Goal: Use online tool/utility: Use online tool/utility

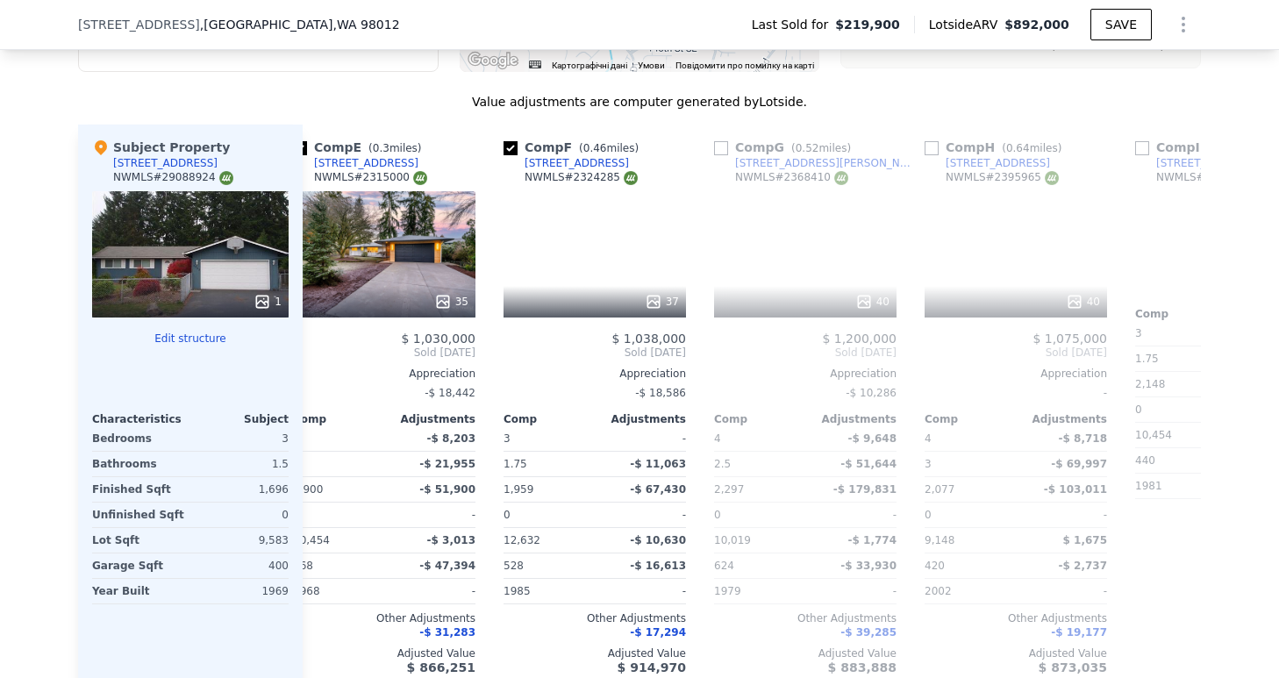
scroll to position [0, 903]
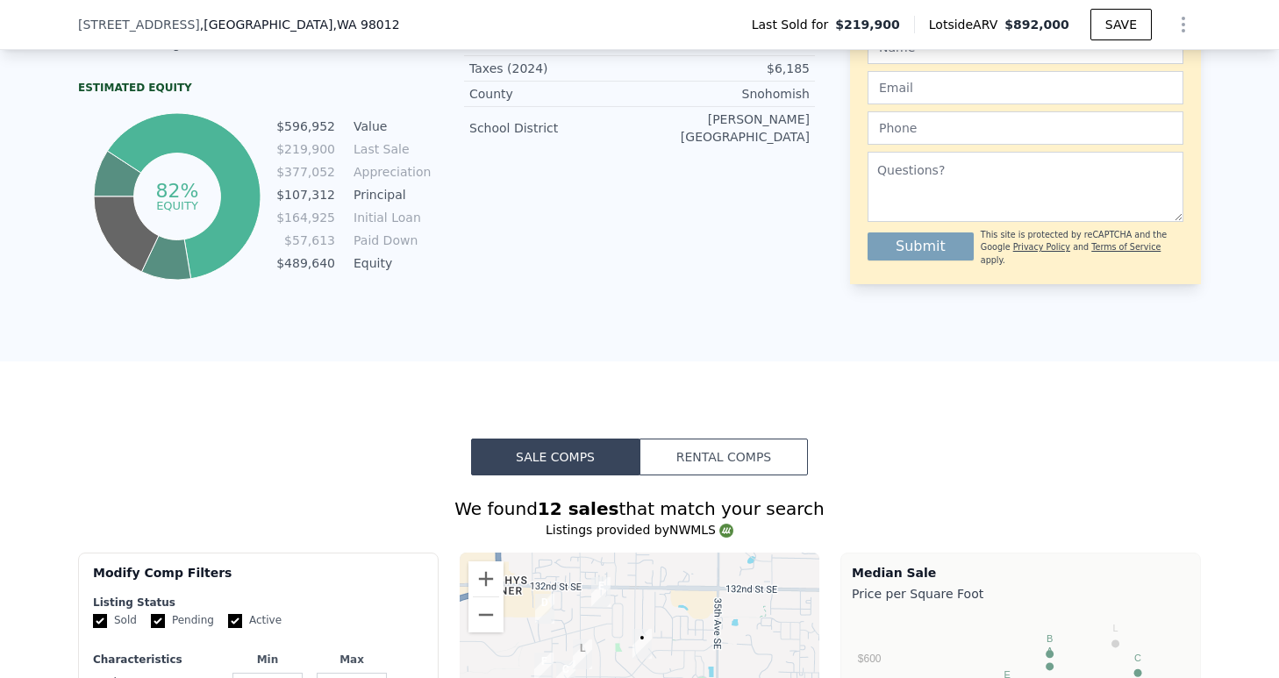
scroll to position [964, 0]
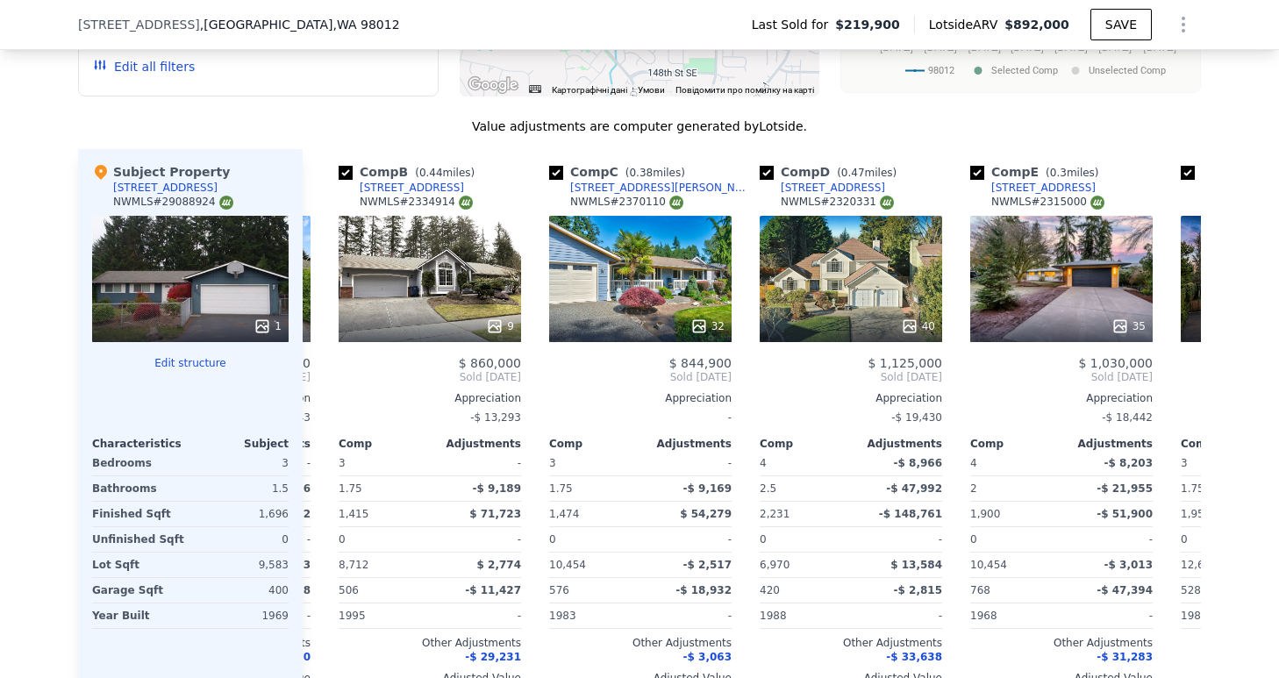
scroll to position [0, 138]
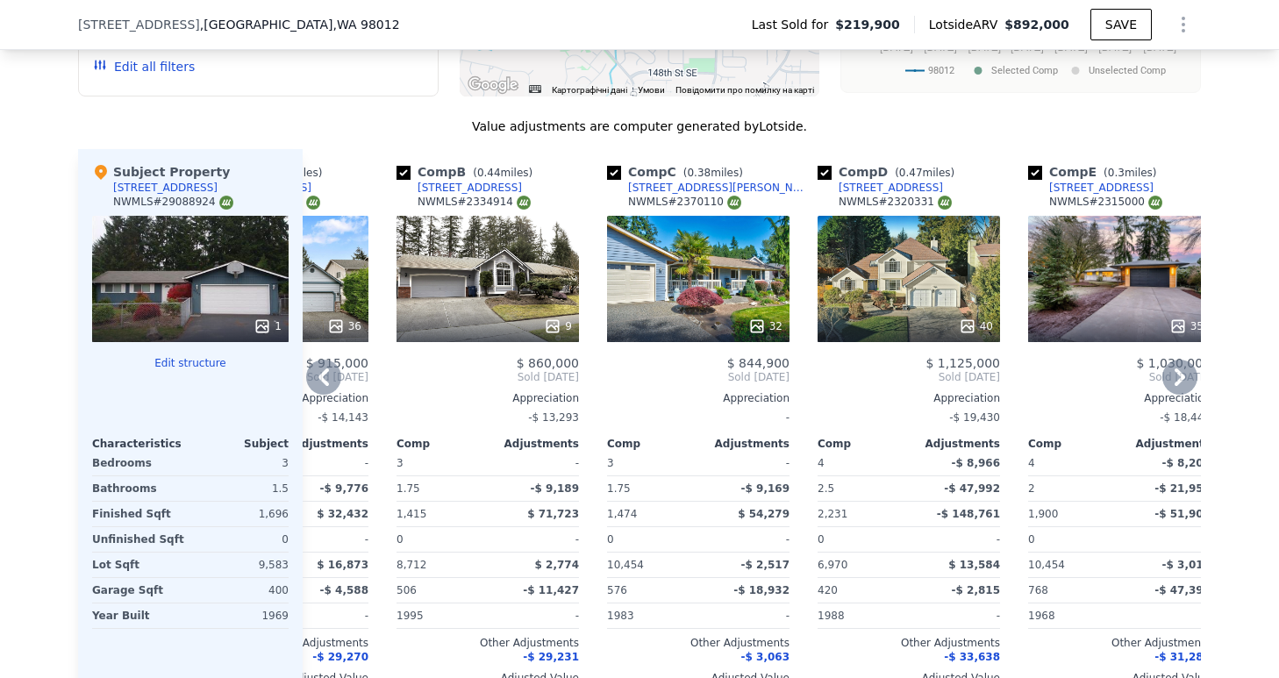
click at [646, 195] on div "13915 23rd Dr SE" at bounding box center [719, 188] width 182 height 14
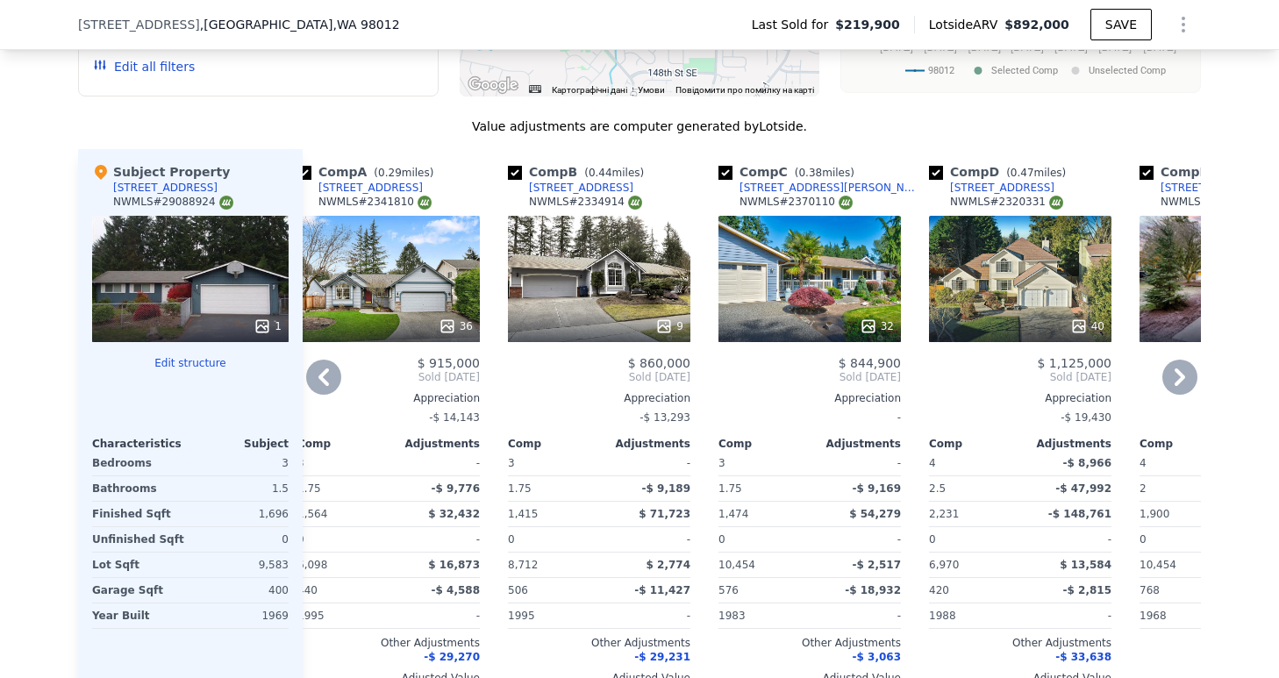
scroll to position [0, 0]
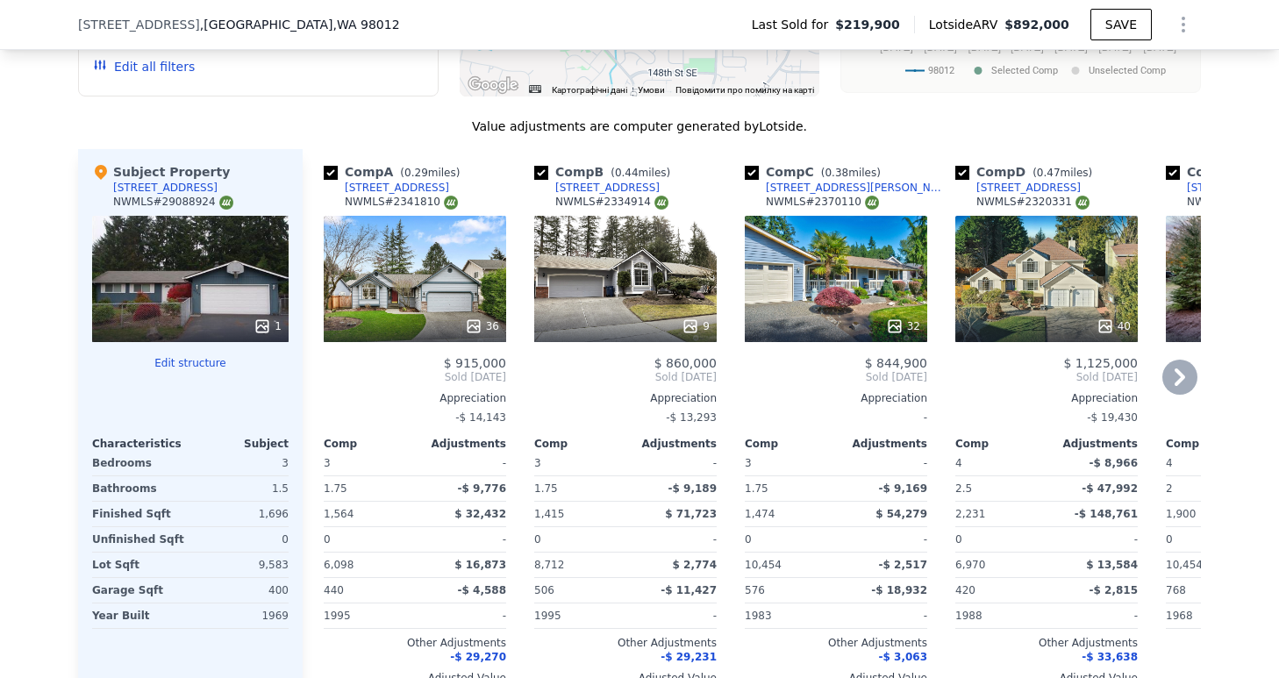
click at [571, 181] on div "Comp B ( 0.44 miles)" at bounding box center [605, 172] width 143 height 18
click at [569, 195] on div "[STREET_ADDRESS]" at bounding box center [607, 188] width 104 height 14
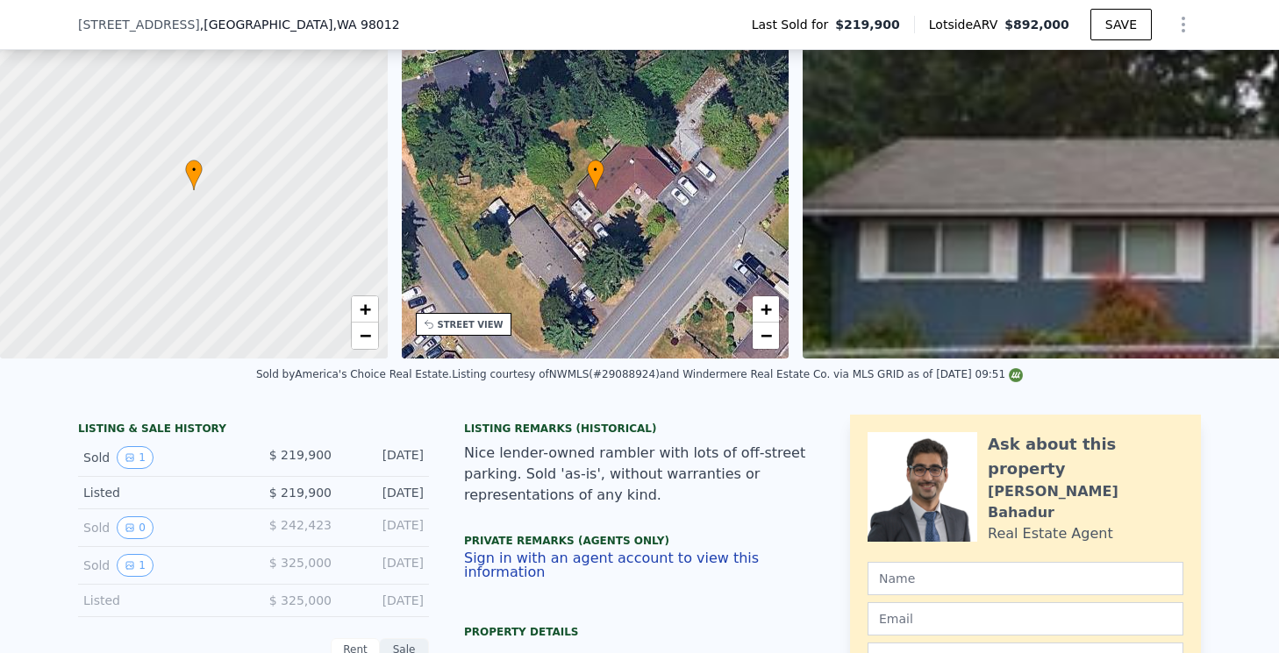
scroll to position [83, 0]
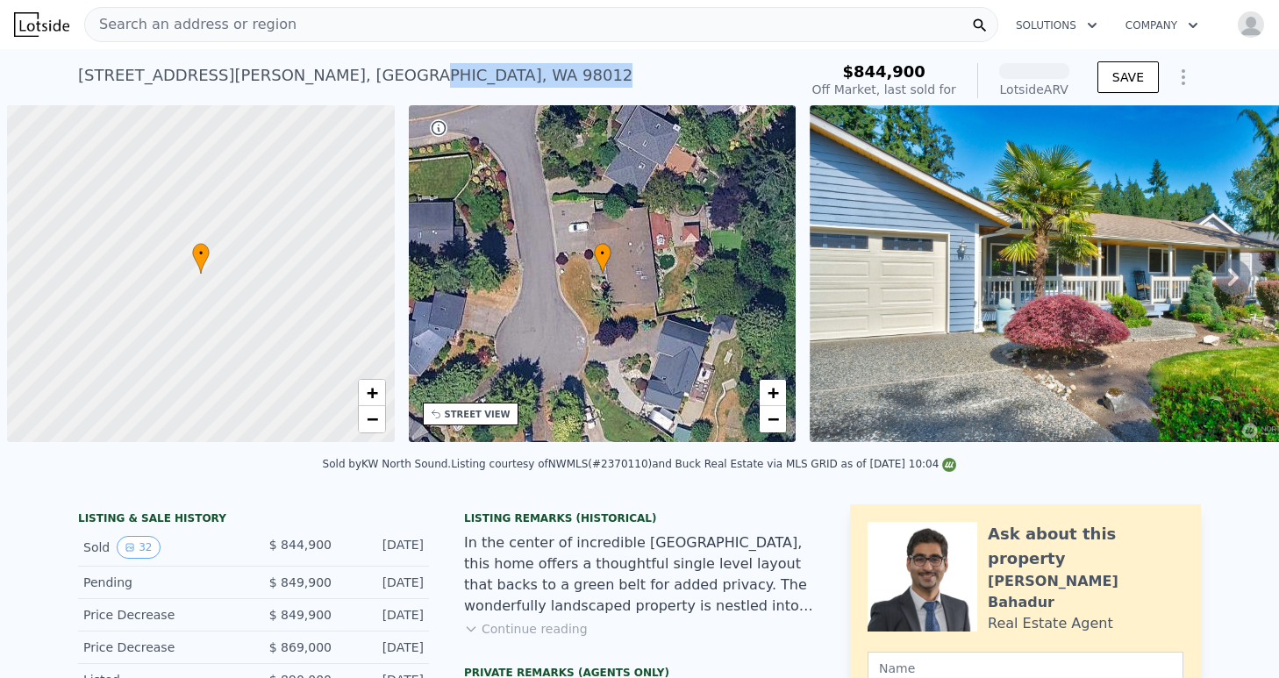
scroll to position [0, 7]
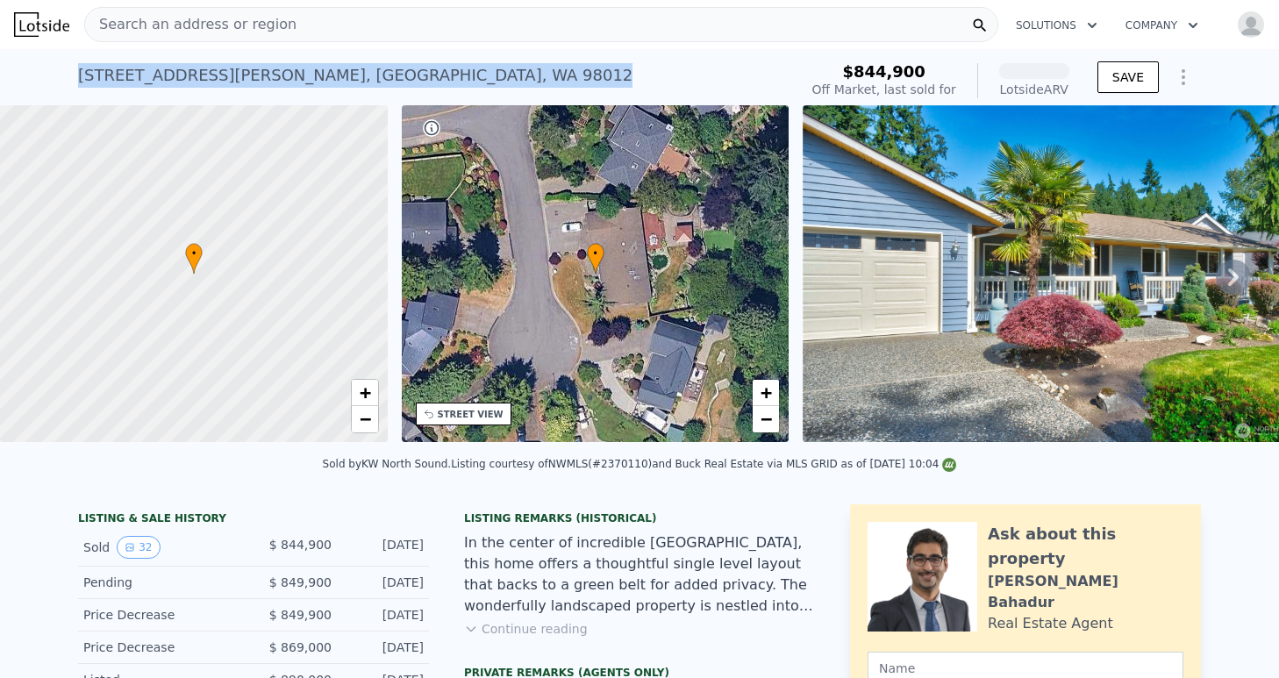
drag, startPoint x: 369, startPoint y: 78, endPoint x: 102, endPoint y: 75, distance: 267.6
click at [78, 76] on div "13915 23rd Dr SE , Mill Creek , WA 98012 Sold Aug 2025 for $844,900 (~ARV )" at bounding box center [434, 80] width 713 height 49
copy div "13915 23rd Dr SE , Mill Creek , WA 98012"
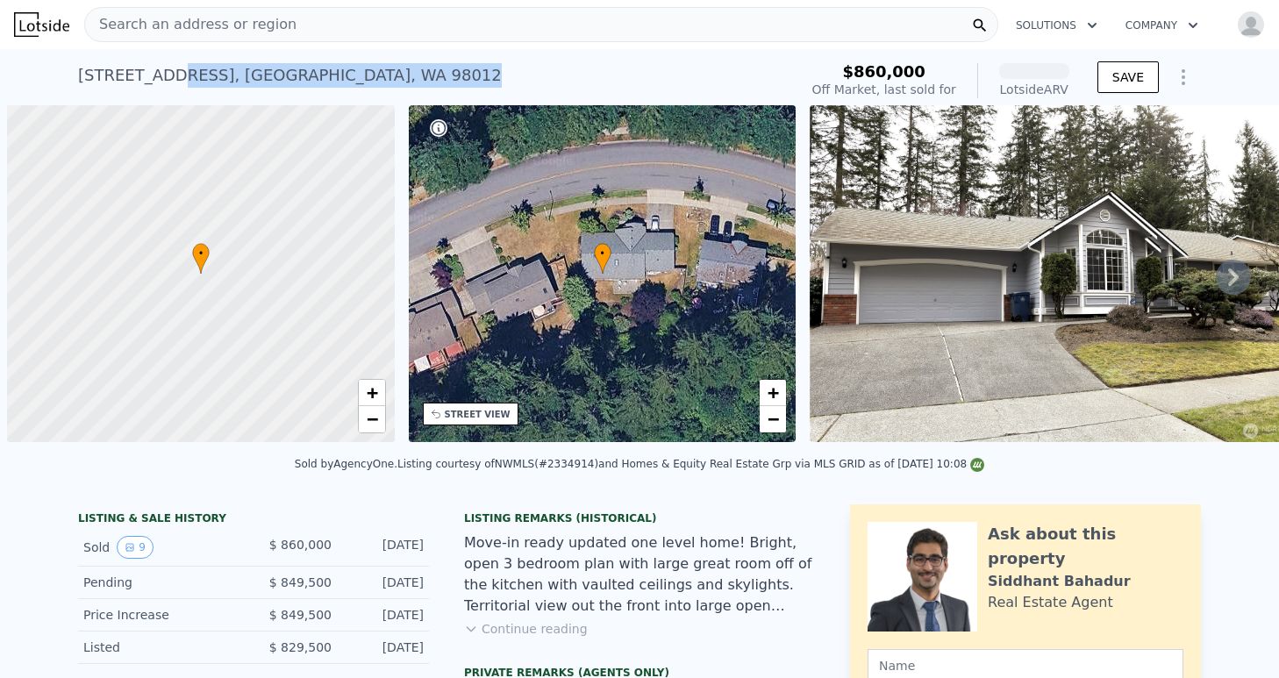
scroll to position [0, 7]
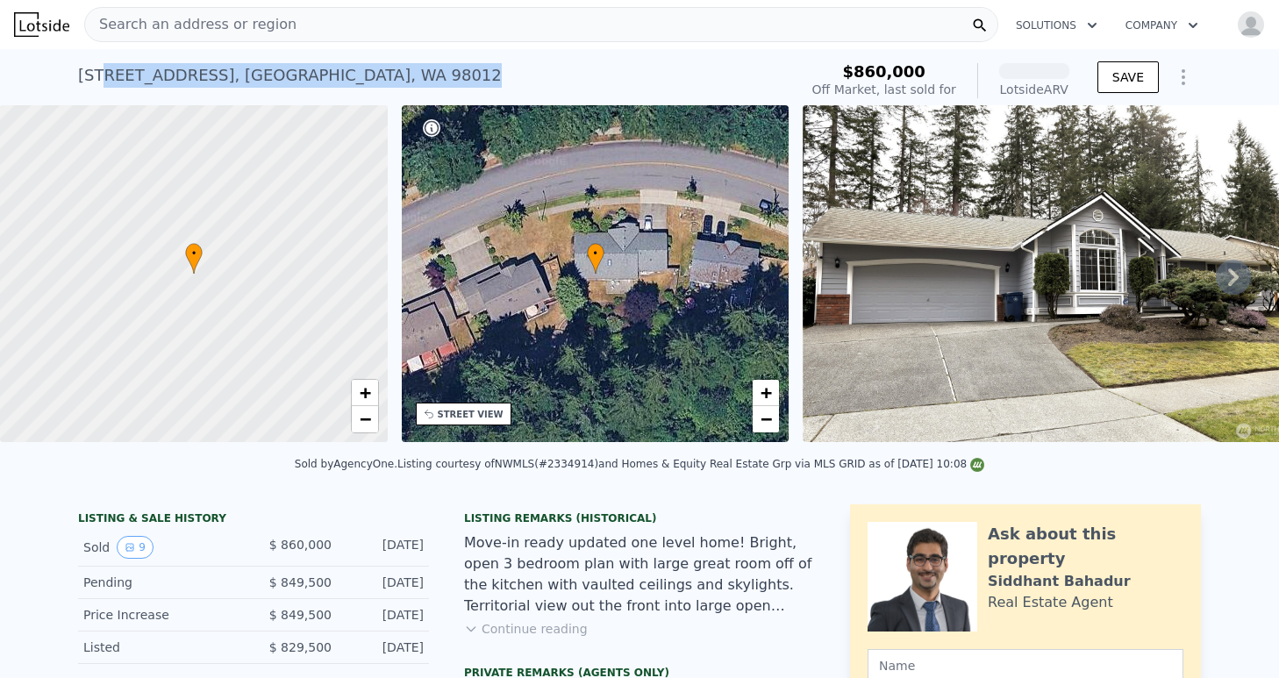
click at [78, 62] on div "3222 144th St SE , Mill Creek , WA 98012 Sold Apr 2025 for $860k (~ARV )" at bounding box center [434, 80] width 713 height 49
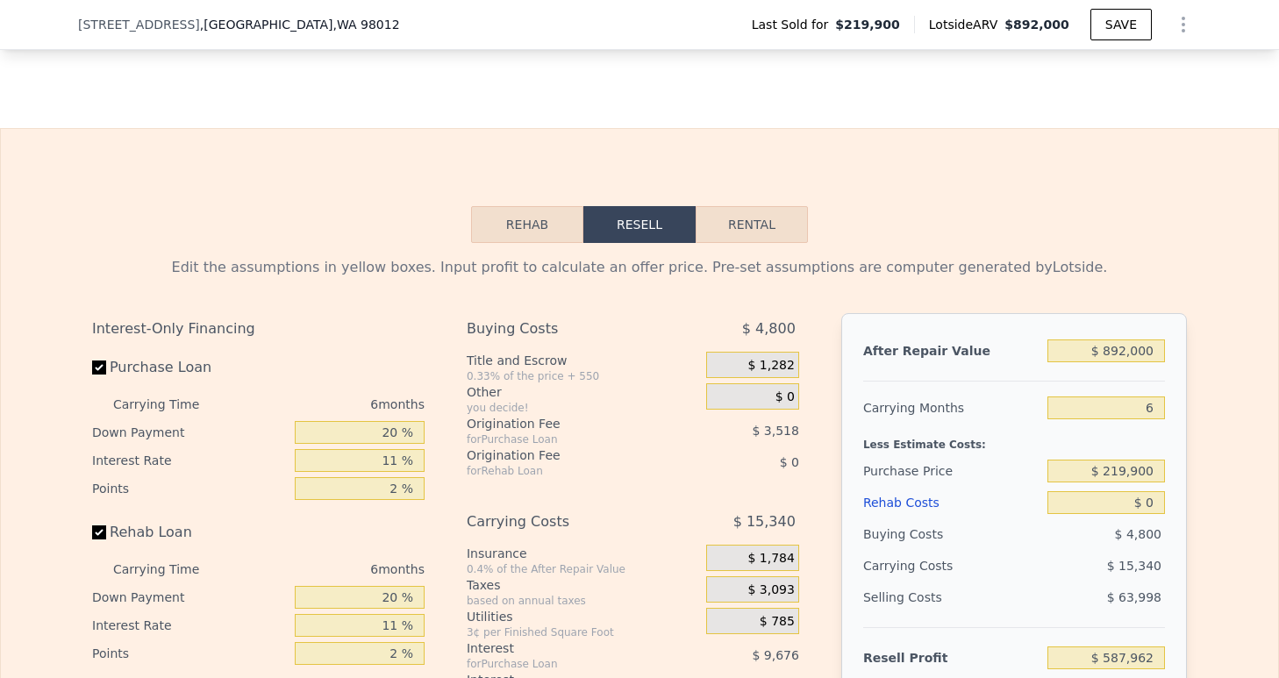
scroll to position [2738, 0]
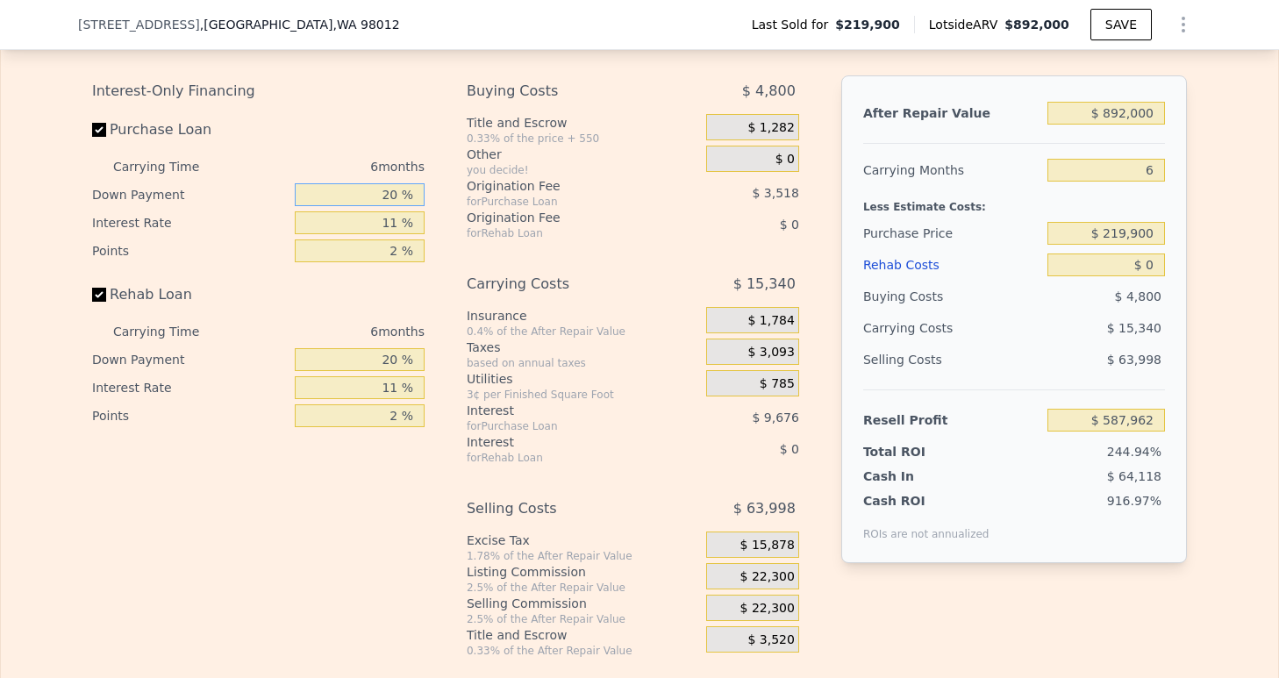
click at [379, 206] on input "20 %" at bounding box center [360, 194] width 130 height 23
click at [384, 206] on input "20 %" at bounding box center [360, 194] width 130 height 23
type input "0 %"
type input "$ 584,664"
type input "0 %"
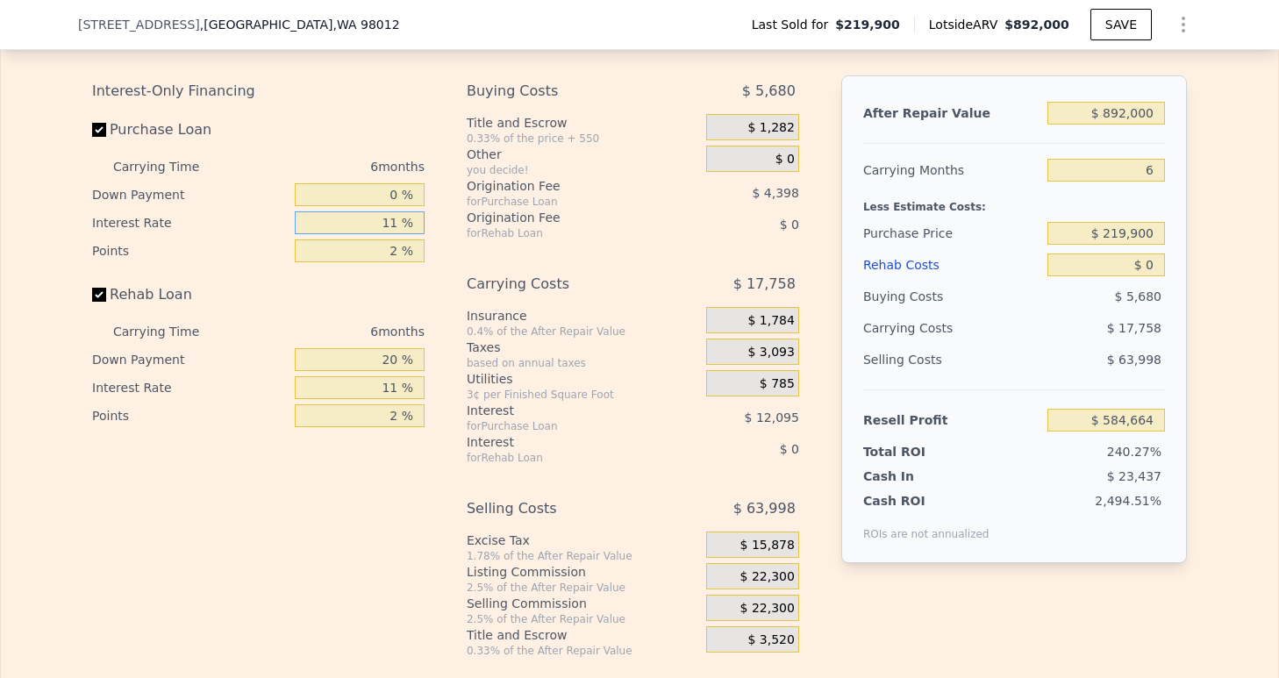
click at [399, 234] on input "11 %" at bounding box center [360, 222] width 130 height 23
click at [396, 234] on input "11 %" at bounding box center [360, 222] width 130 height 23
type input "1 %"
type input "$ 595,662"
type input "10 %"
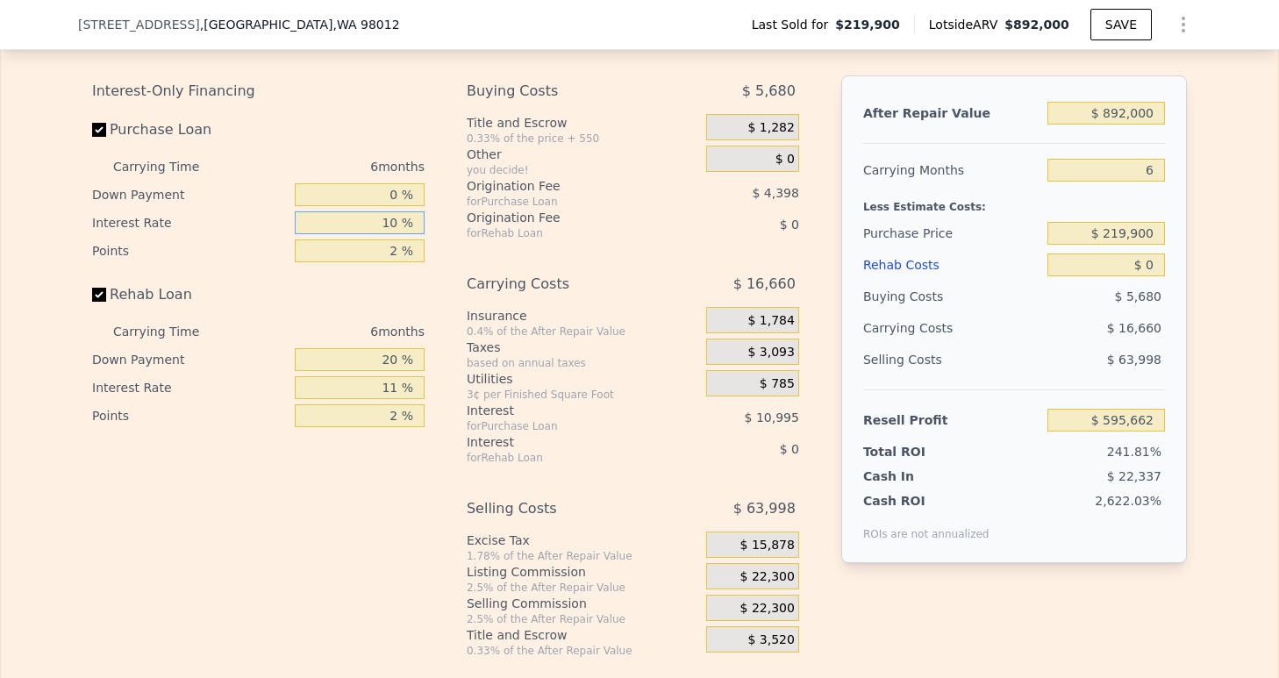
type input "$ 585,762"
type input "105 %"
type input "$ 481,314"
type input "10 %"
type input "$ 585,762"
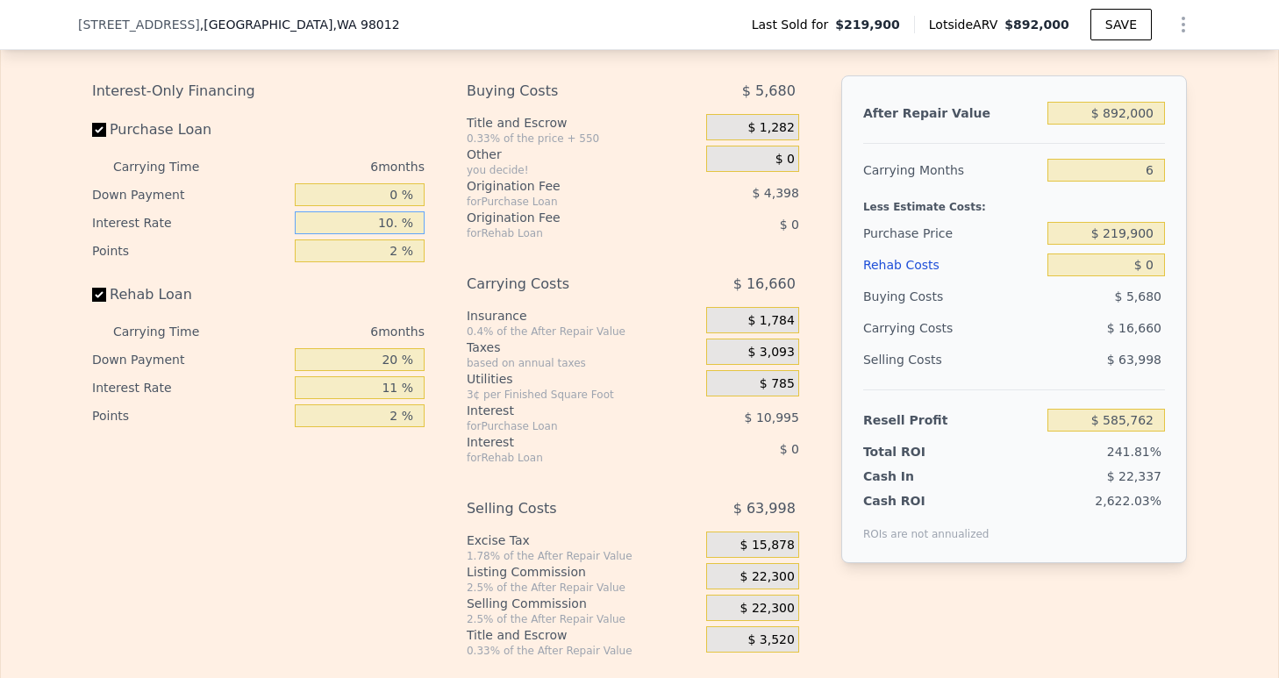
type input "10.5 %"
type input "$ 585,216"
type input "10.5 %"
click at [392, 262] on input "2 %" at bounding box center [360, 250] width 130 height 23
type input "1 %"
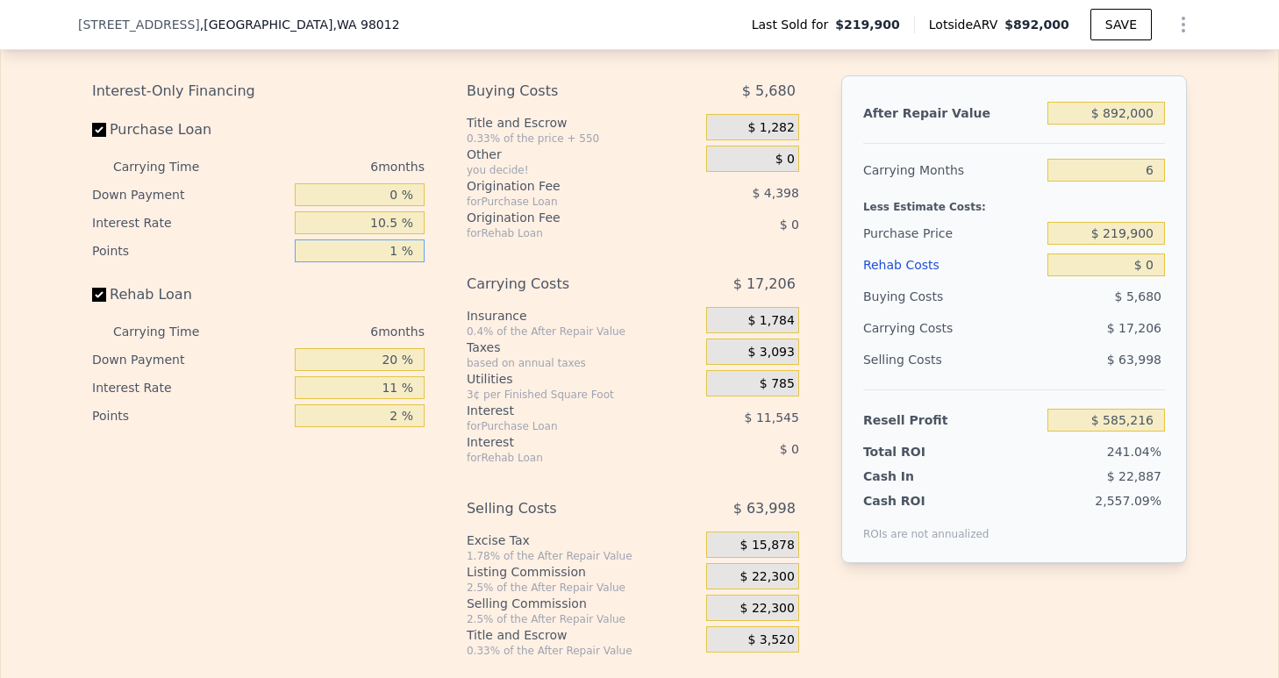
type input "$ 587,415"
type input "1.5 %"
type input "$ 586,315"
type input "1.5 %"
click at [389, 371] on input "20 %" at bounding box center [360, 359] width 130 height 23
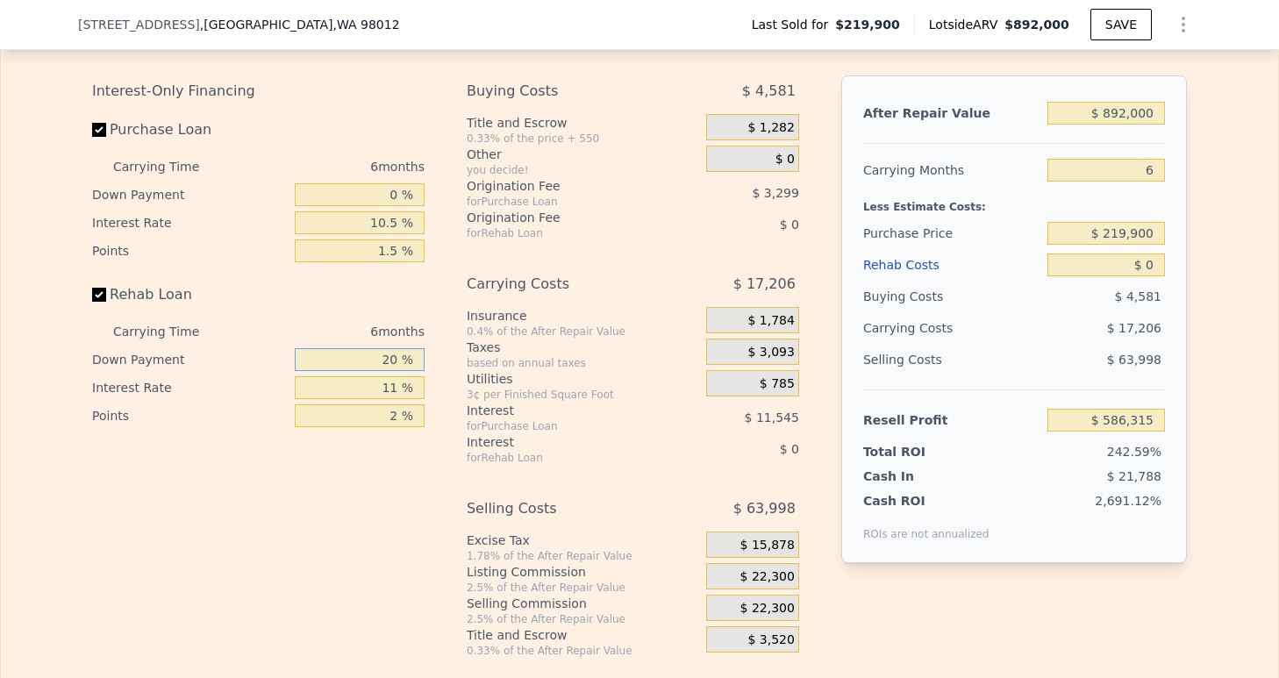
type input "2 %"
type input "0 %"
click at [392, 399] on input "11 %" at bounding box center [360, 387] width 130 height 23
type input "1 %"
type input "10.5 %"
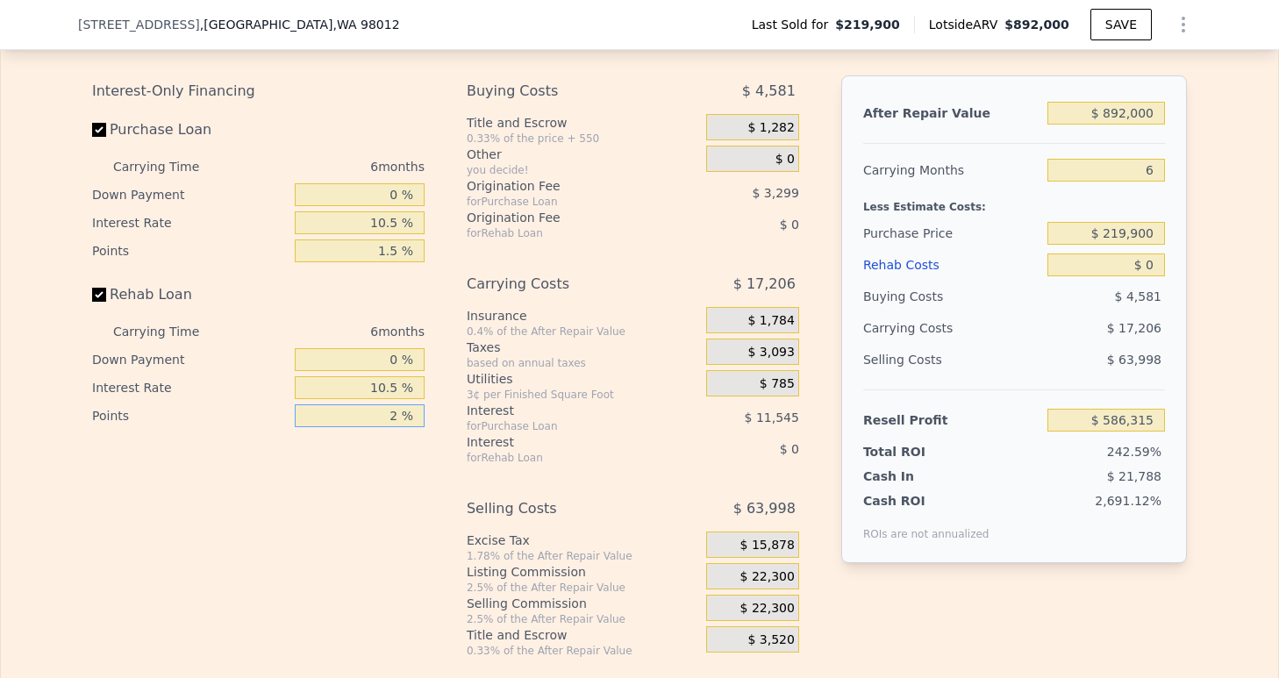
click at [402, 427] on input "2 %" at bounding box center [360, 415] width 130 height 23
type input "1.5 %"
click at [809, 329] on div "Interest-Only Financing Purchase Loan Carrying Time 6 months Down Payment 0 % I…" at bounding box center [639, 366] width 1095 height 582
click at [1122, 125] on input "$ 892,000" at bounding box center [1106, 113] width 118 height 23
type input "$ 89,000"
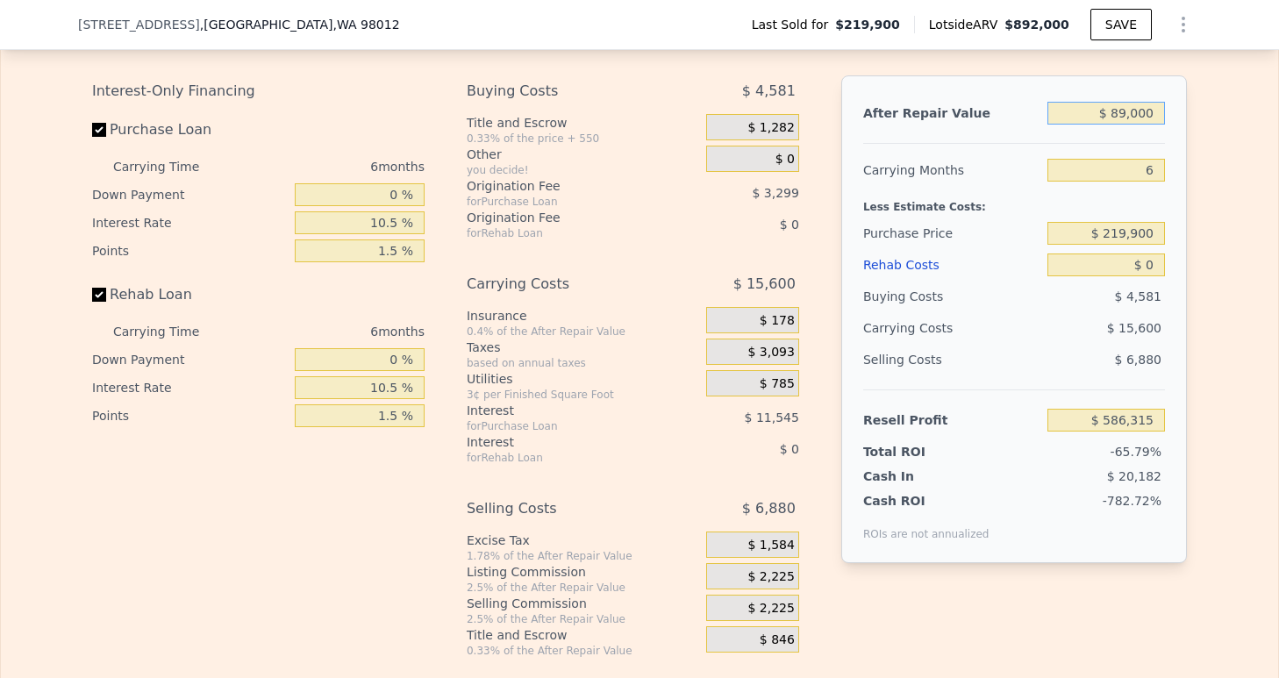
type input "-$ 157,961"
type input "$ 8,000"
type input "-$ 233,038"
type input "$ 85,000"
type input "-$ 161,669"
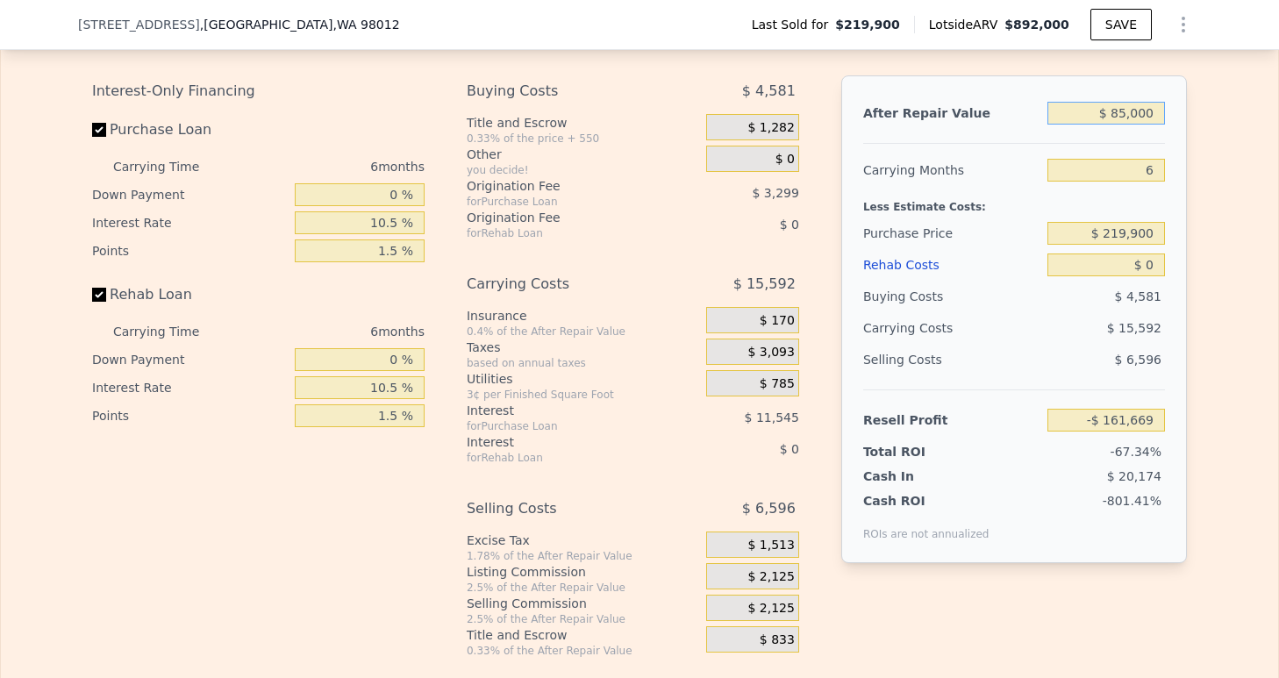
type input "$ 850,000"
type input "$ 547,386"
type input "$ 850,000"
click at [1153, 182] on input "6" at bounding box center [1106, 170] width 118 height 23
type input "3"
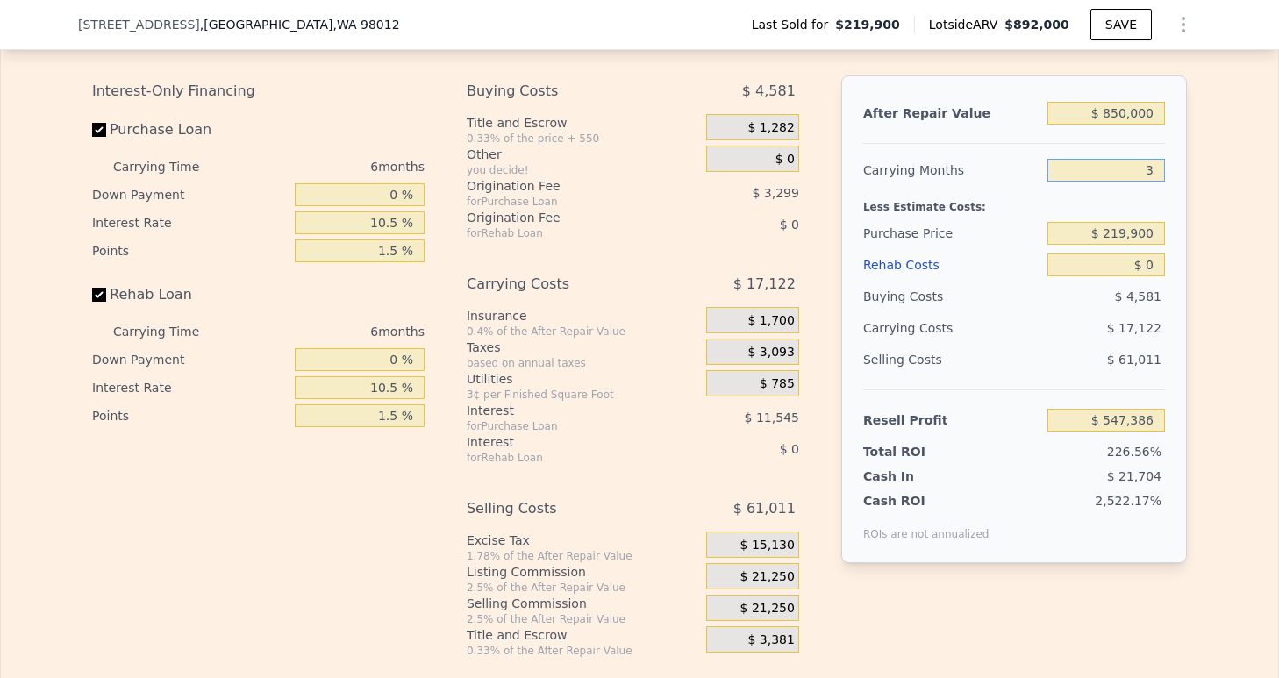
type input "$ 555,947"
type input "3"
drag, startPoint x: 1105, startPoint y: 262, endPoint x: 1184, endPoint y: 266, distance: 79.0
click at [1165, 245] on input "$ 219,900" at bounding box center [1106, 233] width 118 height 23
type input "$ 2"
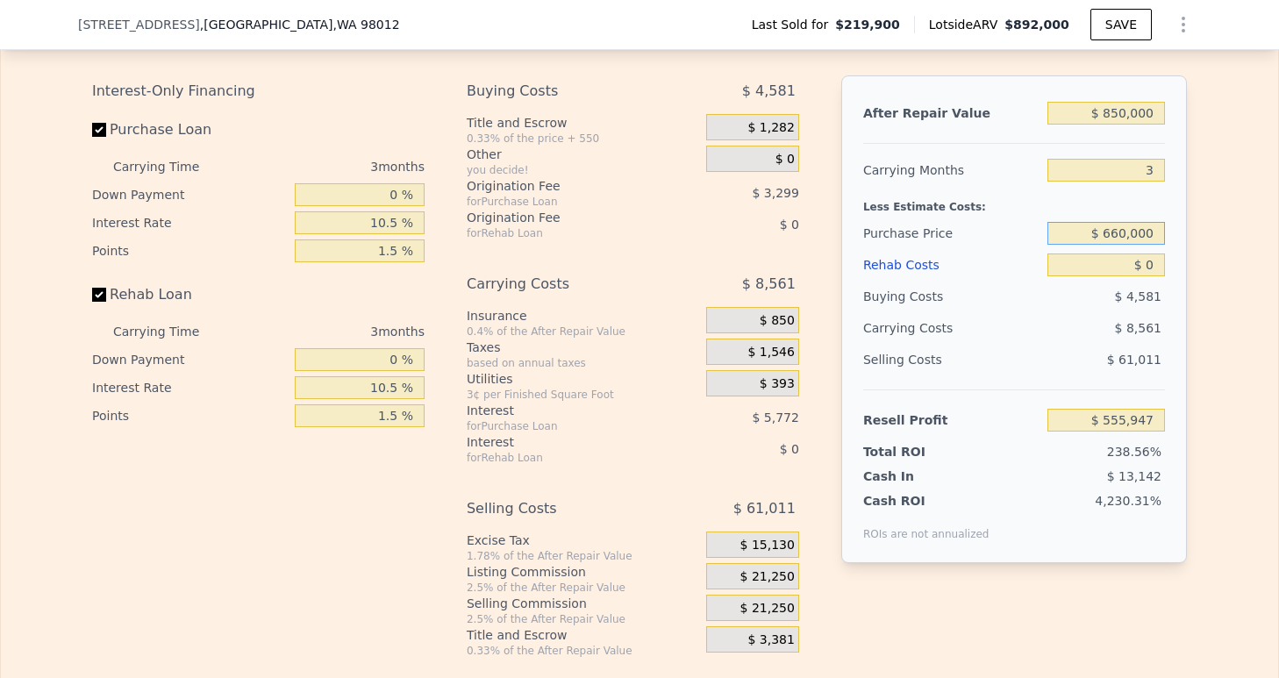
type input "$ 660,000"
click at [1147, 276] on input "$ 0" at bounding box center [1106, 264] width 118 height 23
type input "$ 96,227"
type input "$ 1"
type input "$ 96,226"
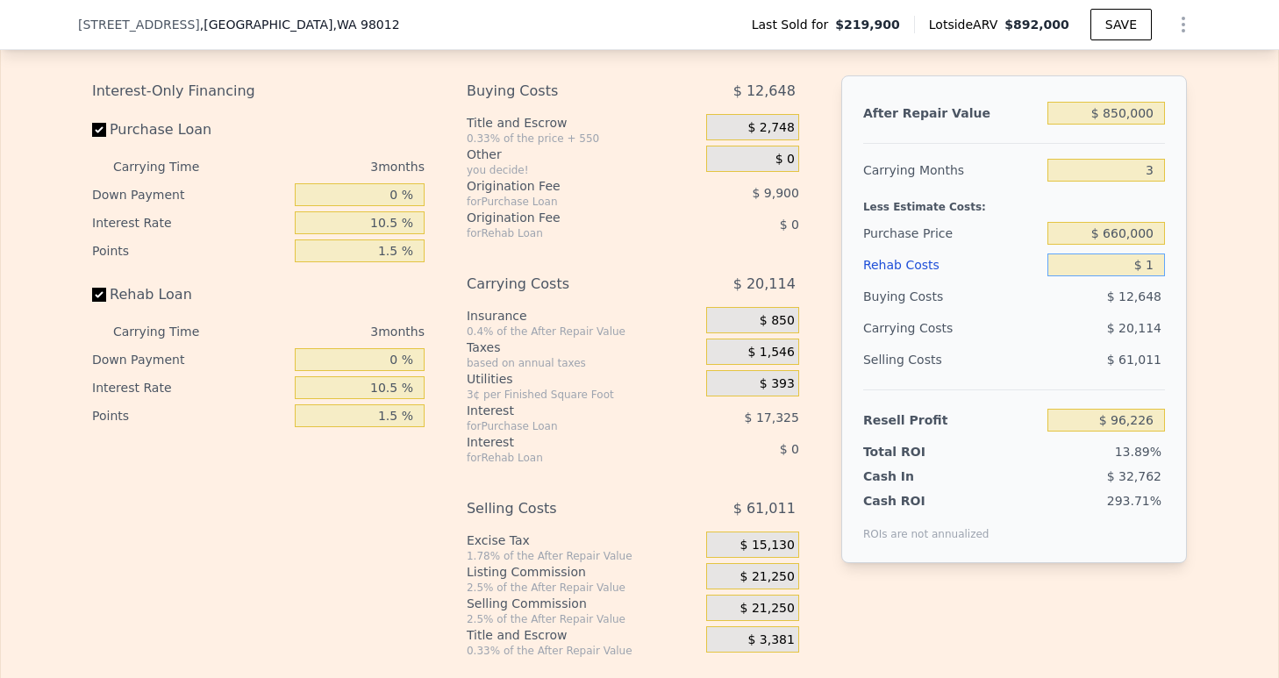
type input "$ 10"
type input "$ 96,217"
type input "$ 100"
type input "$ 96,122"
type input "$ 1,000"
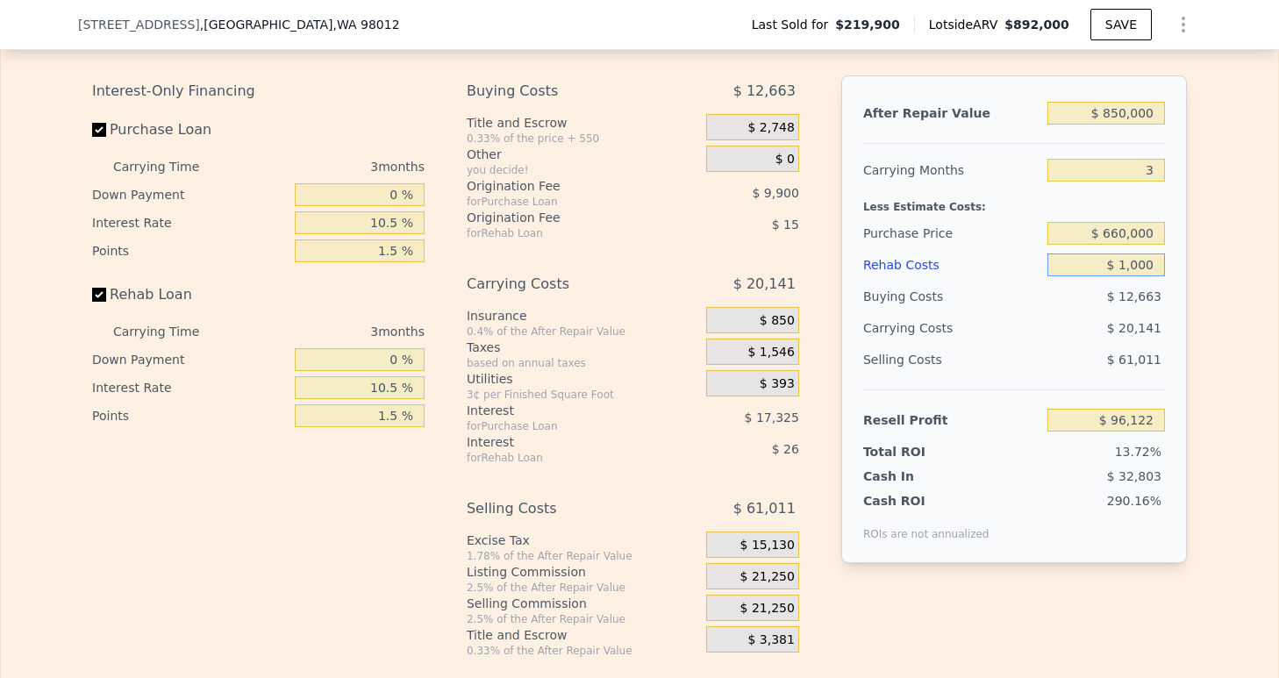
type input "$ 95,185"
type input "$ 10,000"
type input "$ 85,816"
type input "$ 100,000"
type input "-$ 7,898"
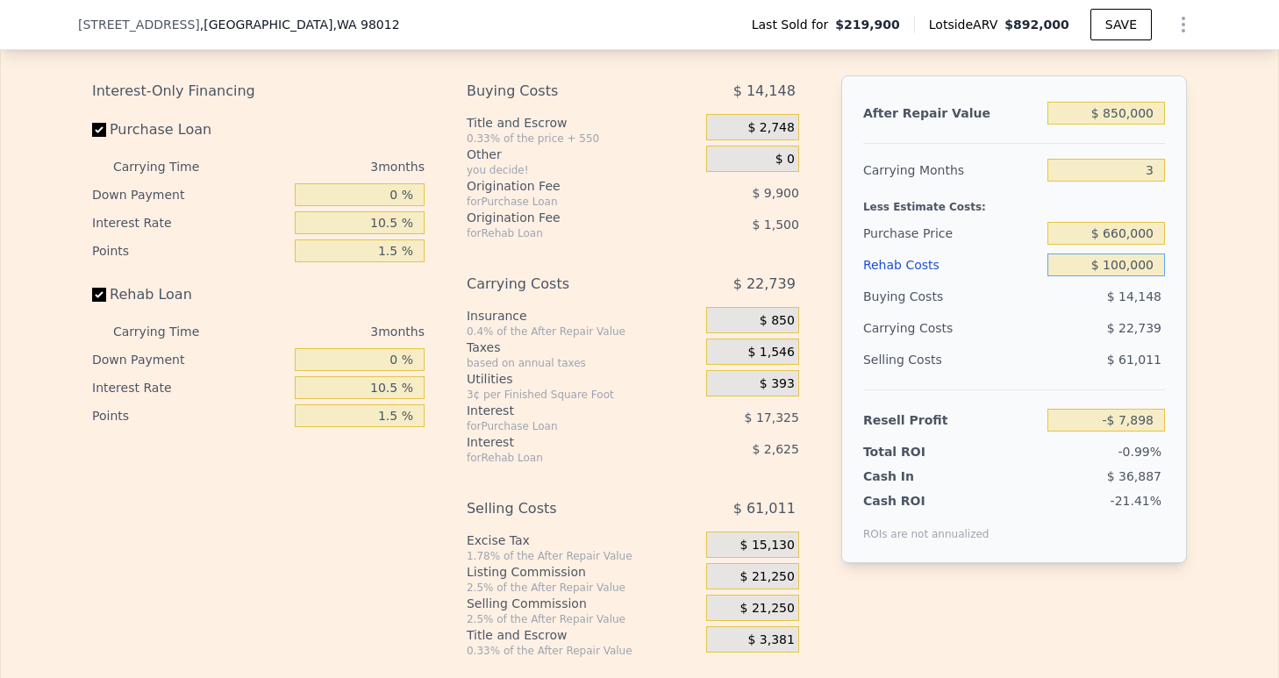
type input "$ 100,000"
click at [1050, 344] on div "$ 22,739" at bounding box center [1072, 328] width 185 height 32
click at [1115, 245] on input "$ 660,000" at bounding box center [1106, 233] width 118 height 23
type input "$ 620,000"
click at [1191, 295] on div "Edit the assumptions in yellow boxes. Input profit to calculate an offer price.…" at bounding box center [639, 331] width 1123 height 653
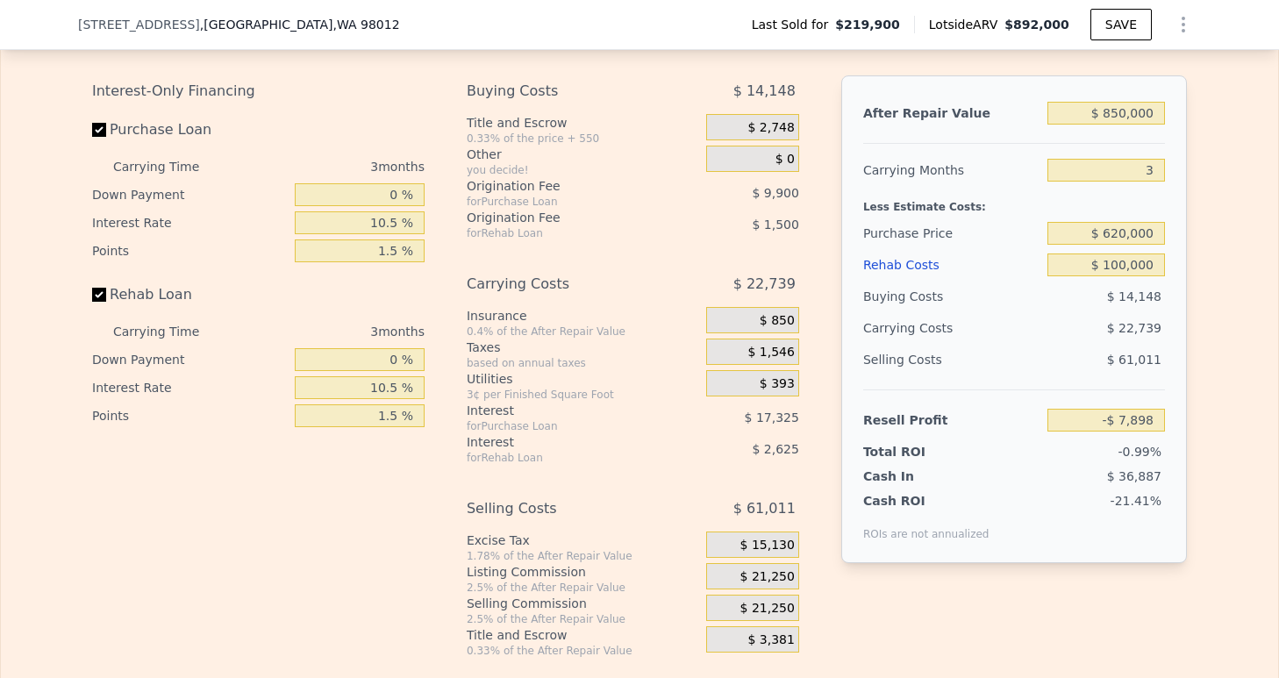
type input "$ 33,885"
click at [1114, 125] on input "$ 850,000" at bounding box center [1106, 113] width 118 height 23
type input "$ 80,000"
type input "-$ 680,574"
type input "$ 890,000"
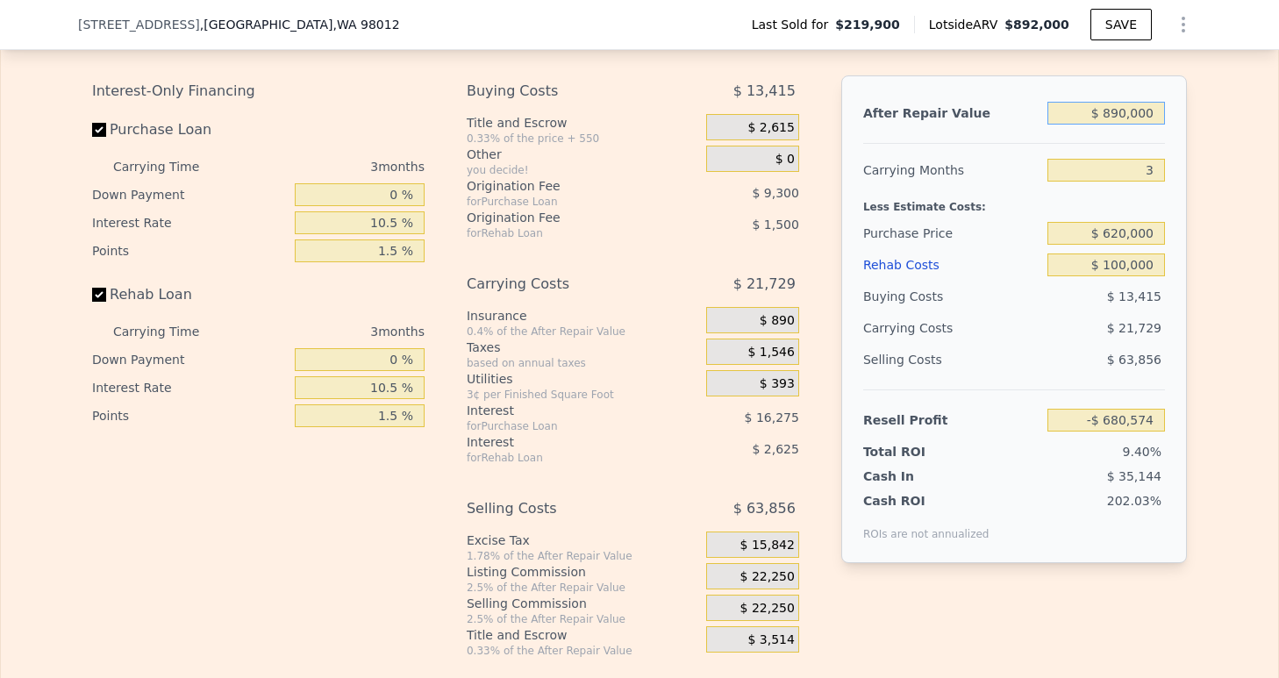
type input "$ 71,000"
click at [1109, 125] on input "$ 890,000" at bounding box center [1106, 113] width 118 height 23
type input "$ 90,000"
type input "-$ 671,296"
type input "$ 892,000"
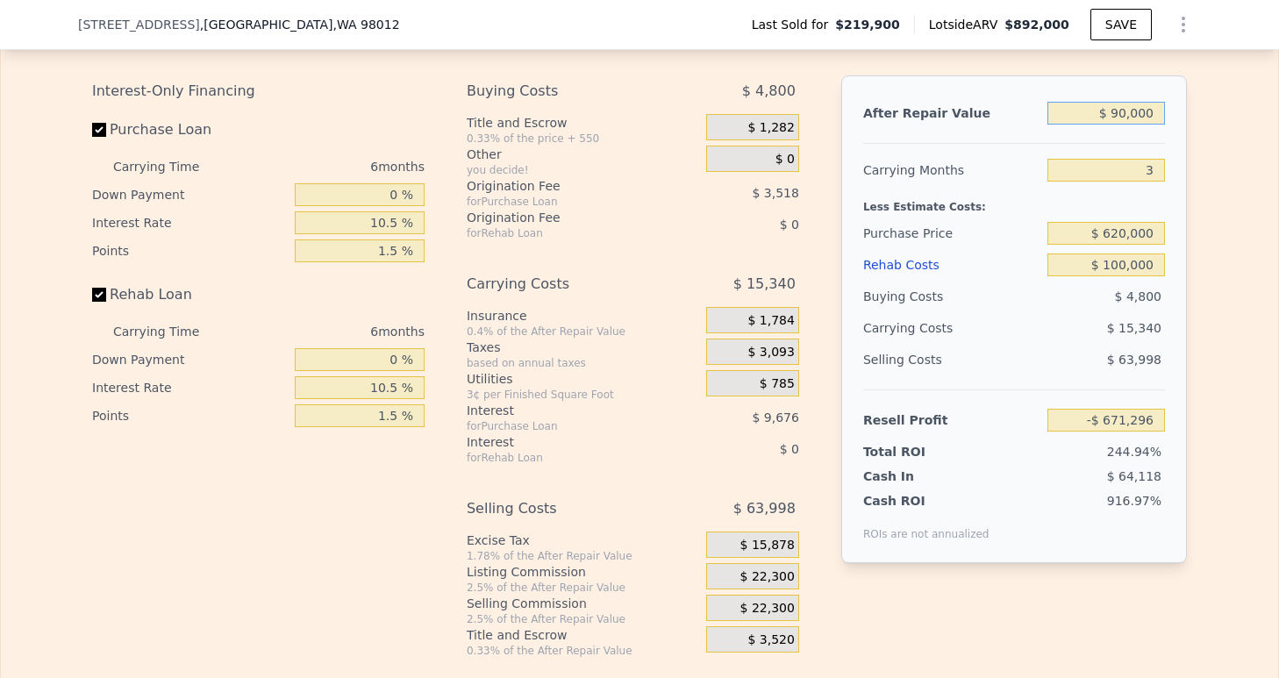
type input "6"
type input "$ 0"
type input "$ 587,962"
click at [1118, 125] on input "$ 892,000" at bounding box center [1106, 113] width 118 height 23
type input "$ 89,000"
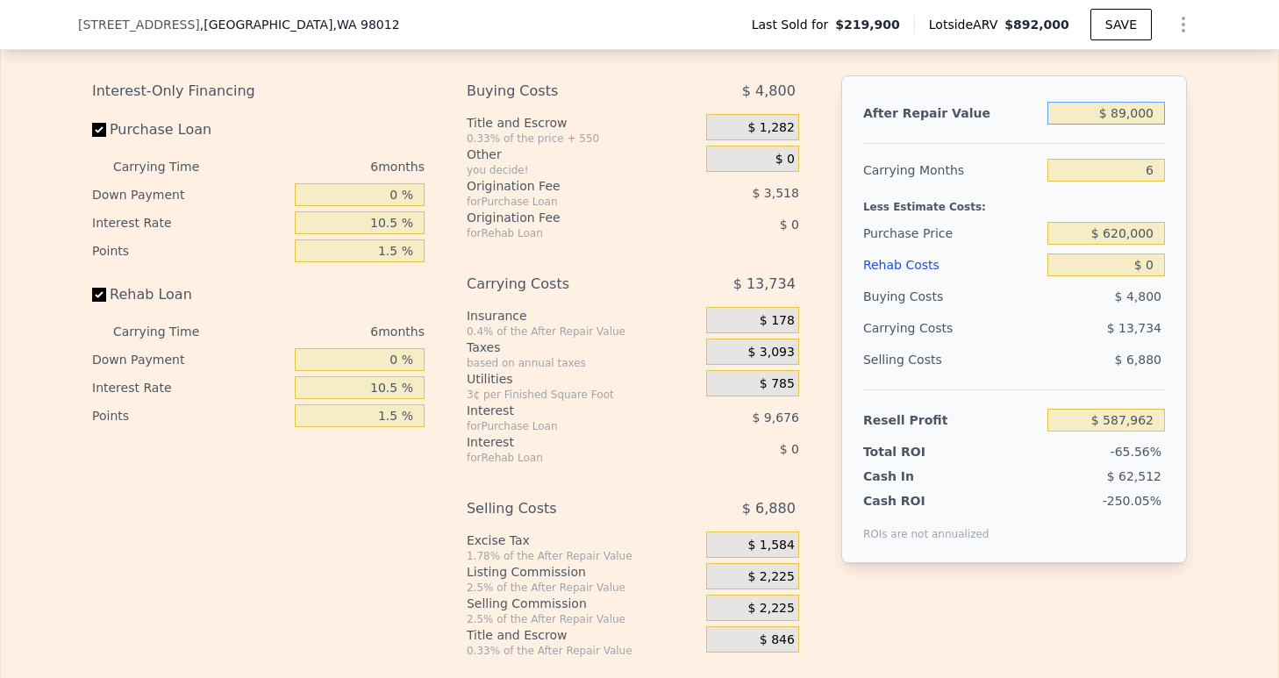
type input "-$ 156,314"
type input "$ 890,000"
type input "$ 586,108"
type input "$ 890,000"
click at [1153, 182] on input "6" at bounding box center [1106, 170] width 118 height 23
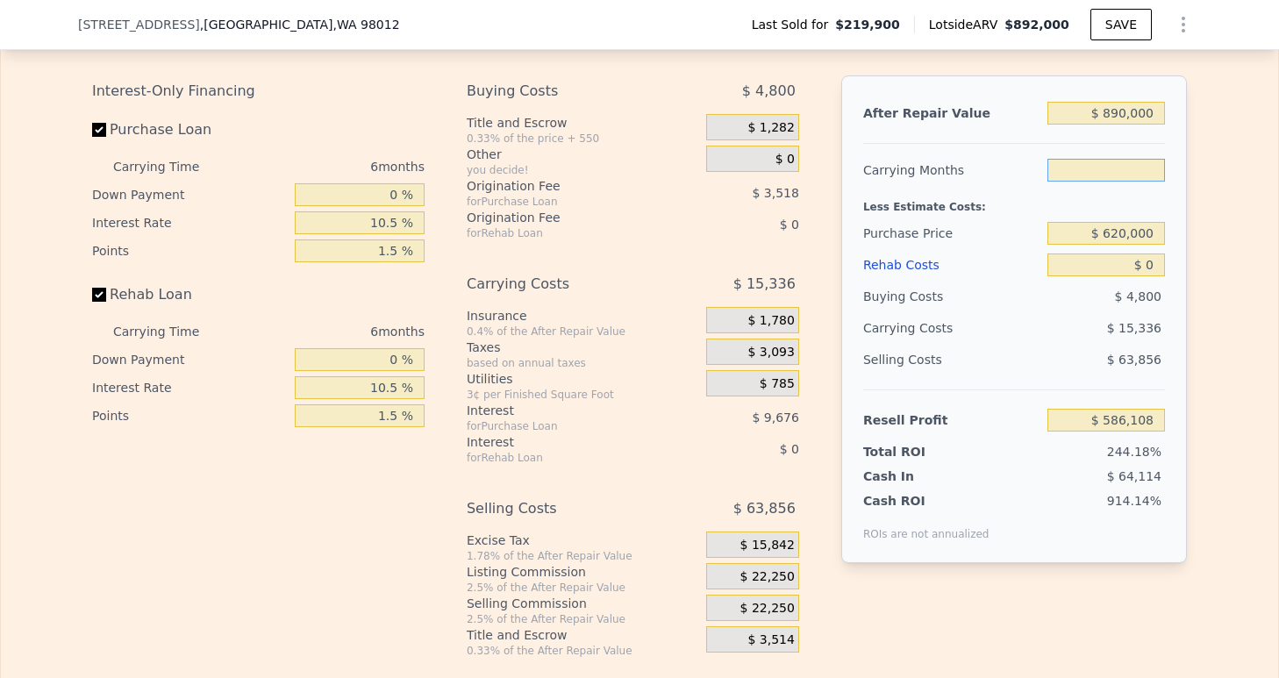
type input "3"
type input "$ 593,776"
type input "3"
click at [1149, 276] on input "$ 0" at bounding box center [1106, 264] width 118 height 23
type input "$ 1"
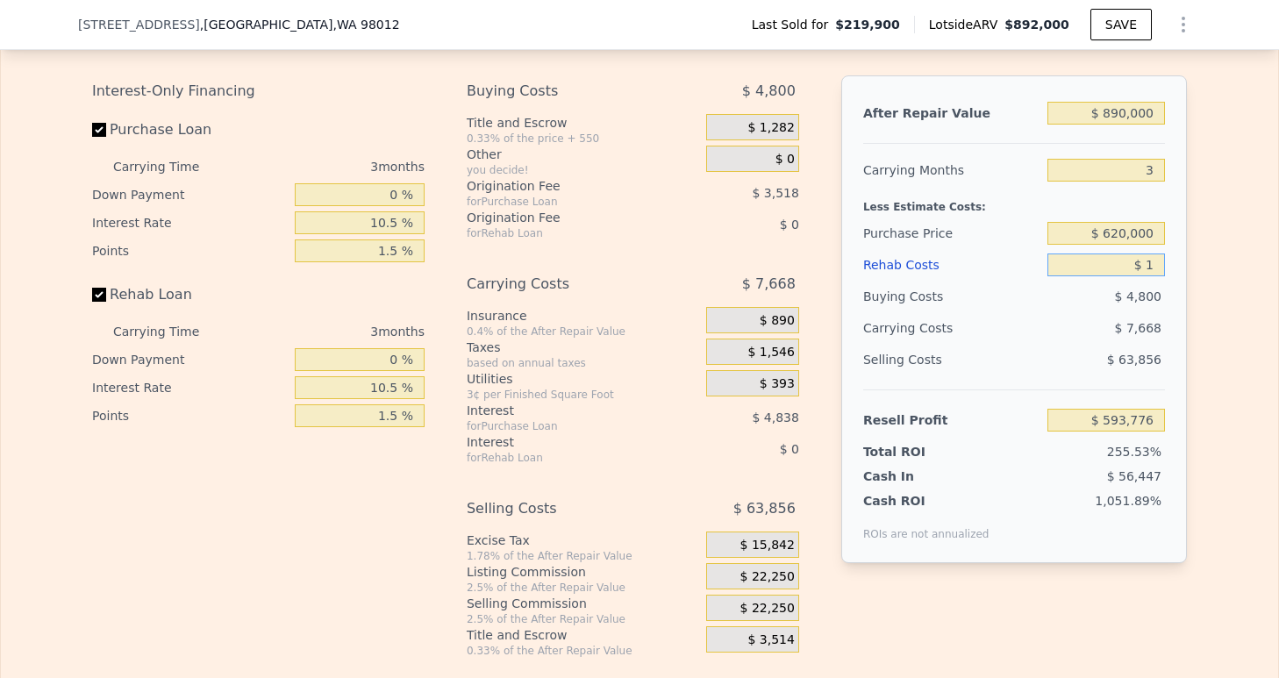
type input "$ 593,775"
type input "$ 10"
type input "$ 593,766"
type input "$ 100"
type input "$ 593,671"
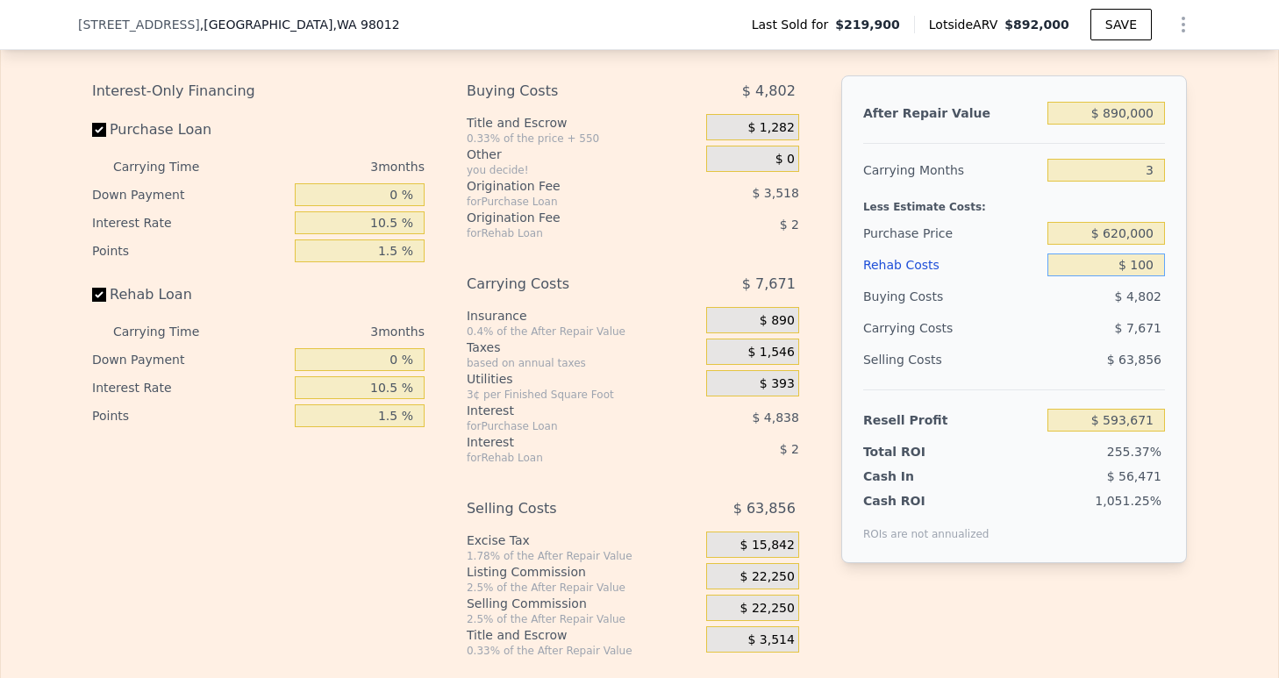
type input "$ 1,000"
type input "$ 592,739"
type input "$ 10,000"
type input "$ 583,397"
type input "$ 100,000"
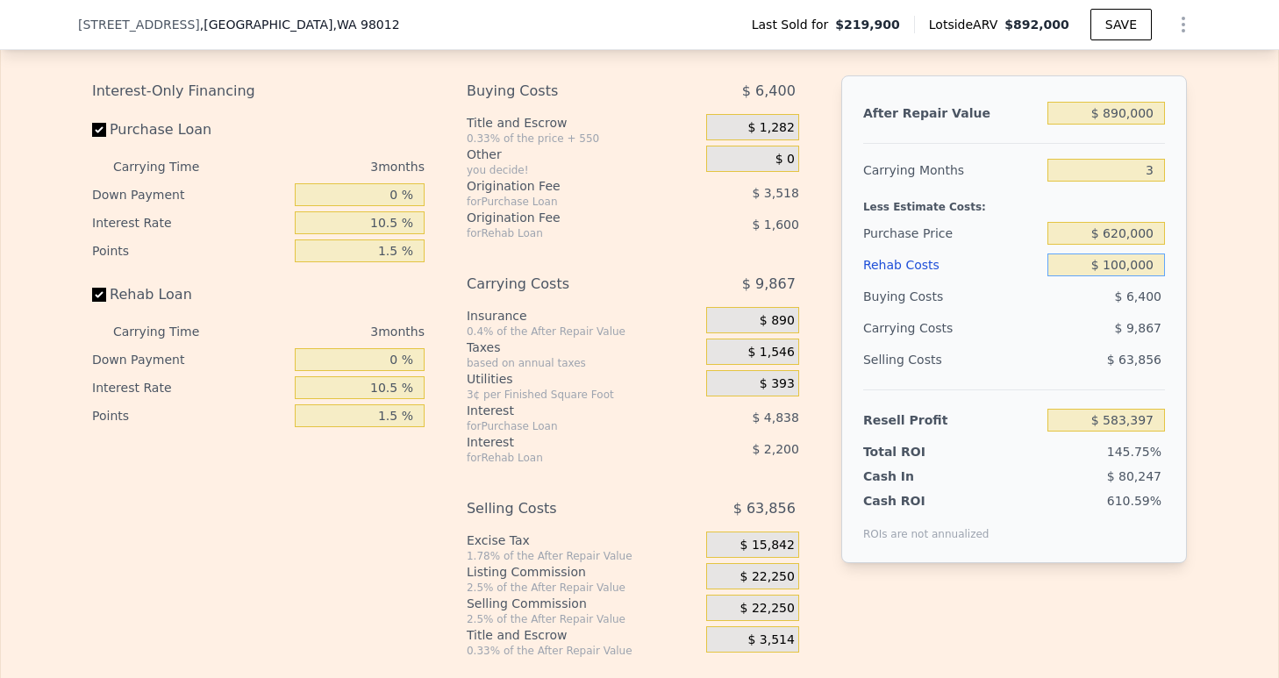
type input "$ 489,977"
type input "$ 100,000"
click at [1148, 303] on span "$ 6,400" at bounding box center [1138, 296] width 46 height 14
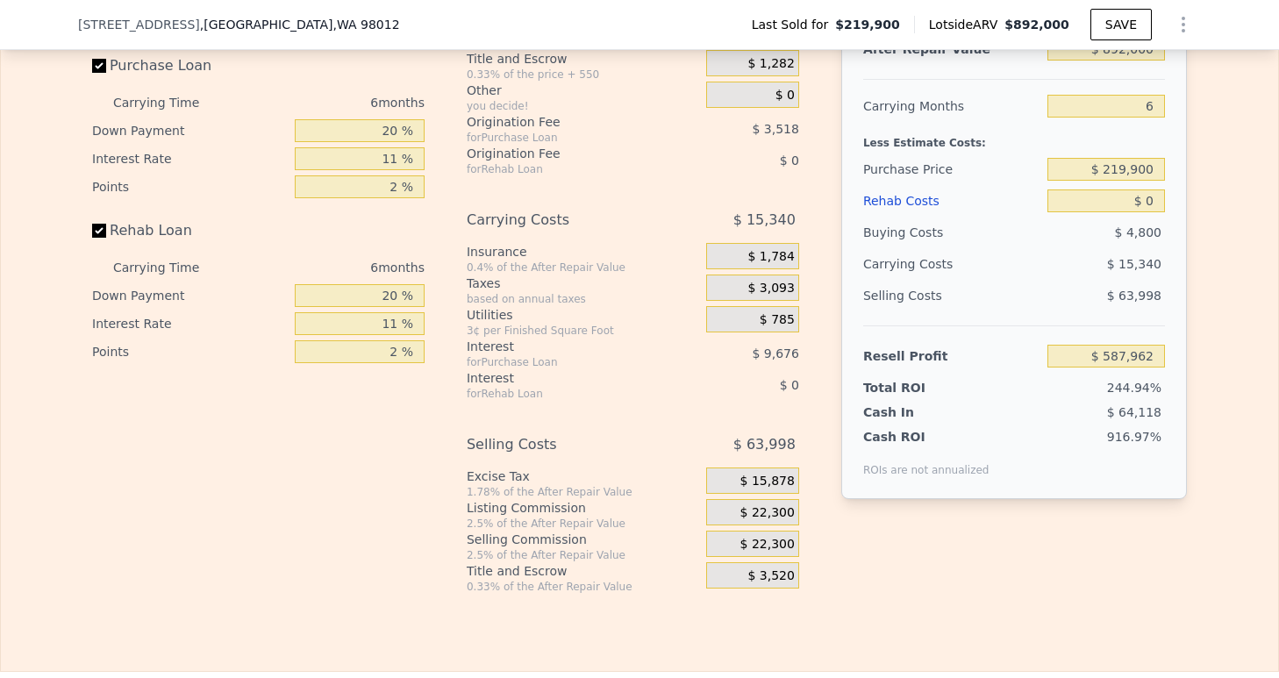
scroll to position [4472, 0]
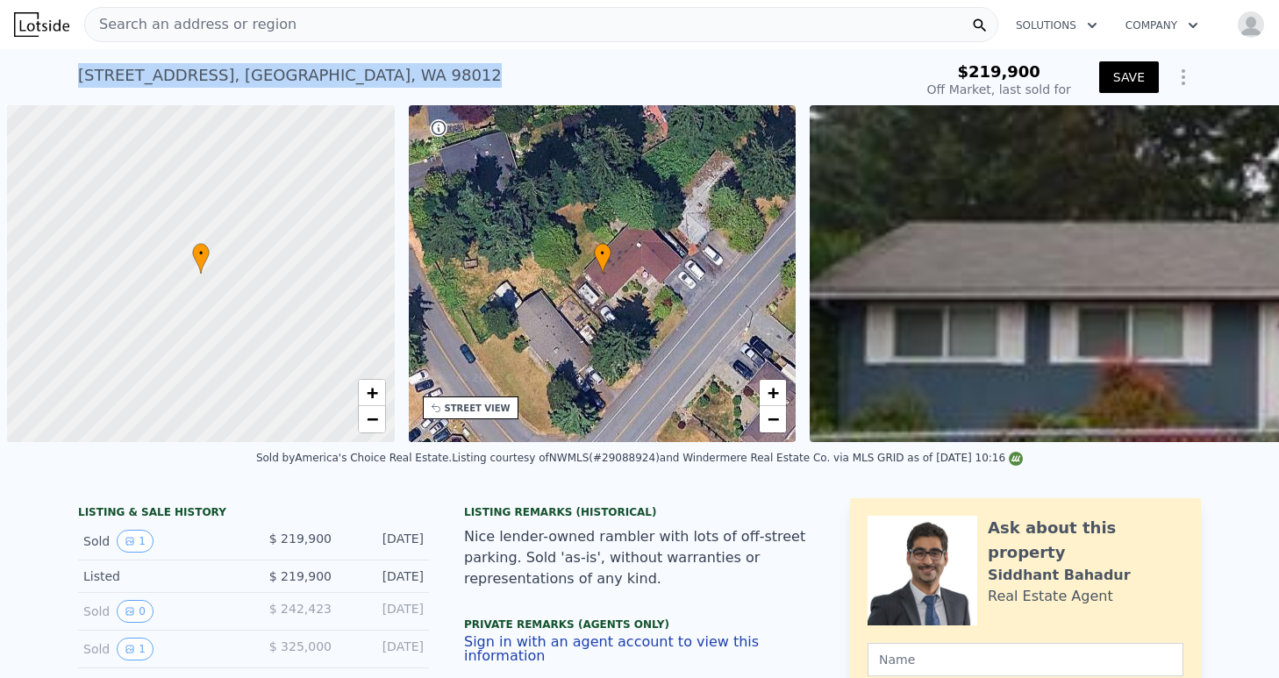
drag, startPoint x: 389, startPoint y: 72, endPoint x: 66, endPoint y: 71, distance: 323.7
click at [78, 71] on div "2923 Silver Crest Dr , Mill Creek , WA 98012 Sold Aug 2009 for $219,900" at bounding box center [492, 80] width 828 height 49
copy div "2923 Silver Crest Dr , Mill Creek , WA 98012"
